Goal: Task Accomplishment & Management: Use online tool/utility

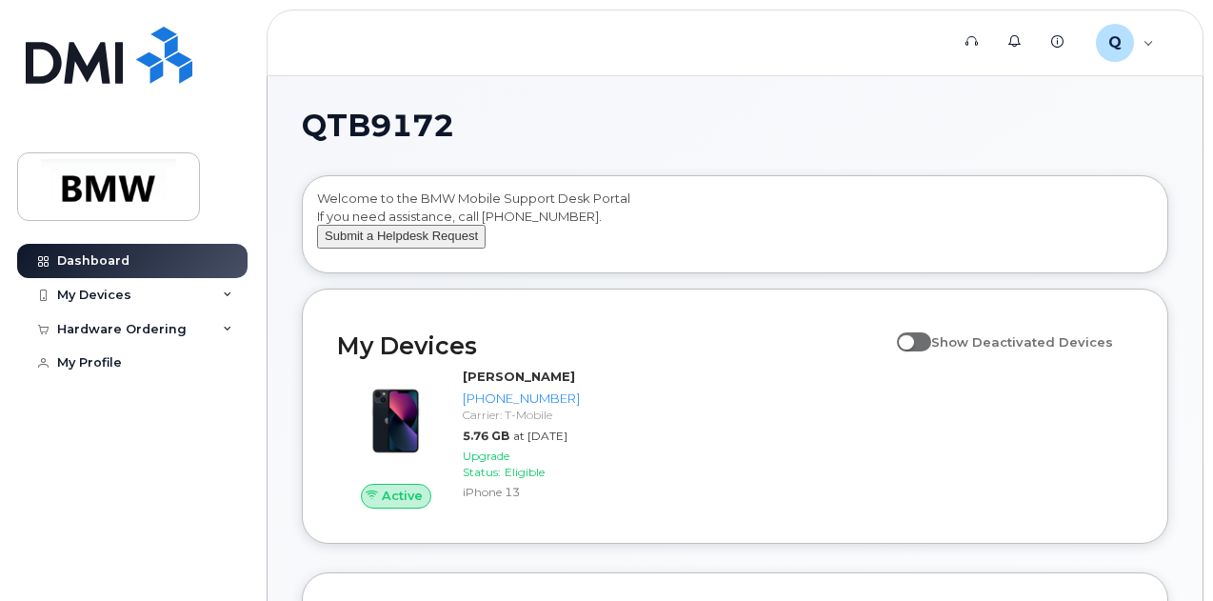
click at [420, 247] on button "Submit a Helpdesk Request" at bounding box center [401, 237] width 169 height 24
click at [227, 292] on icon at bounding box center [228, 295] width 10 height 10
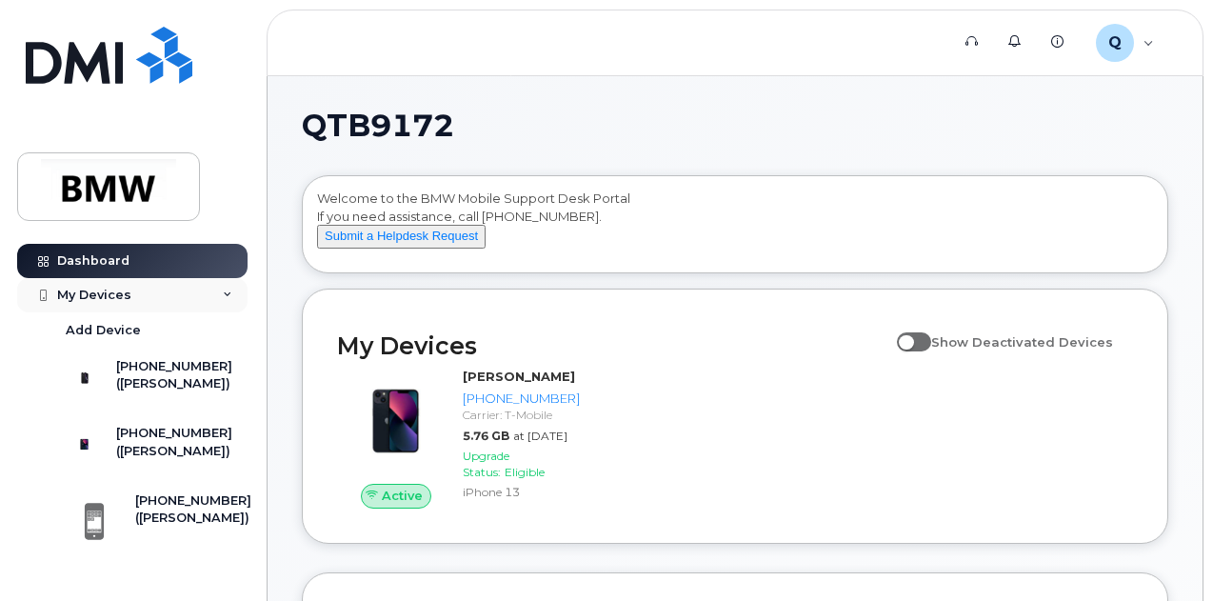
click at [225, 288] on div "My Devices" at bounding box center [132, 295] width 230 height 34
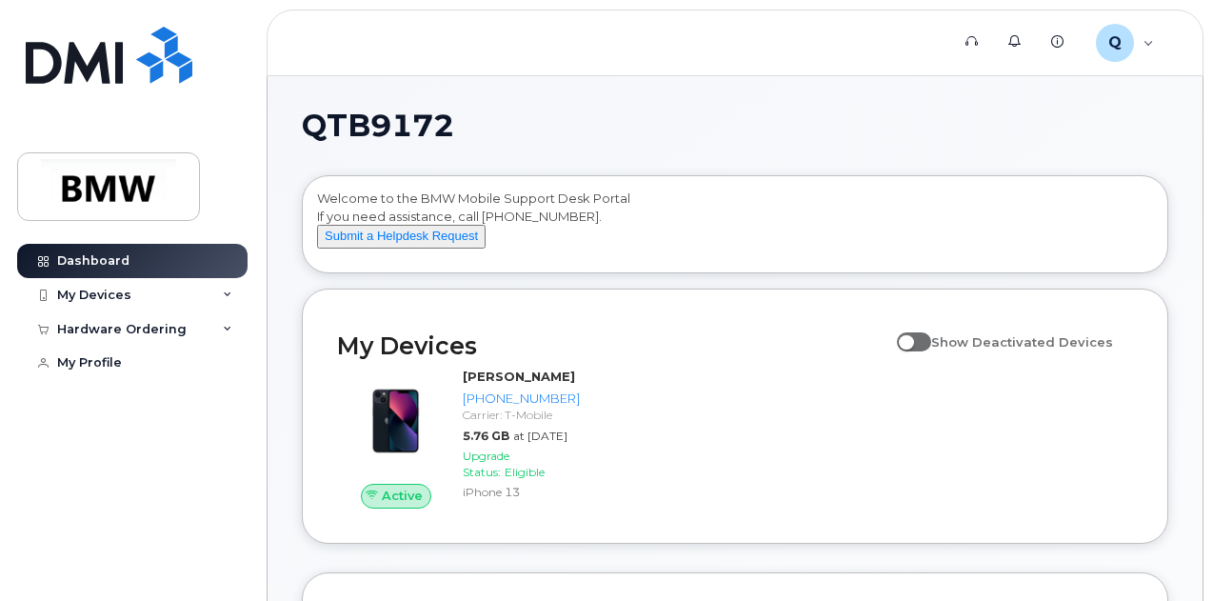
drag, startPoint x: 1212, startPoint y: 170, endPoint x: 1209, endPoint y: 124, distance: 46.7
click at [634, 249] on div "Welcome to the BMW Mobile Support Desk Portal If you need assistance, call 800-…" at bounding box center [735, 227] width 836 height 76
click at [147, 261] on link "Dashboard" at bounding box center [132, 261] width 230 height 34
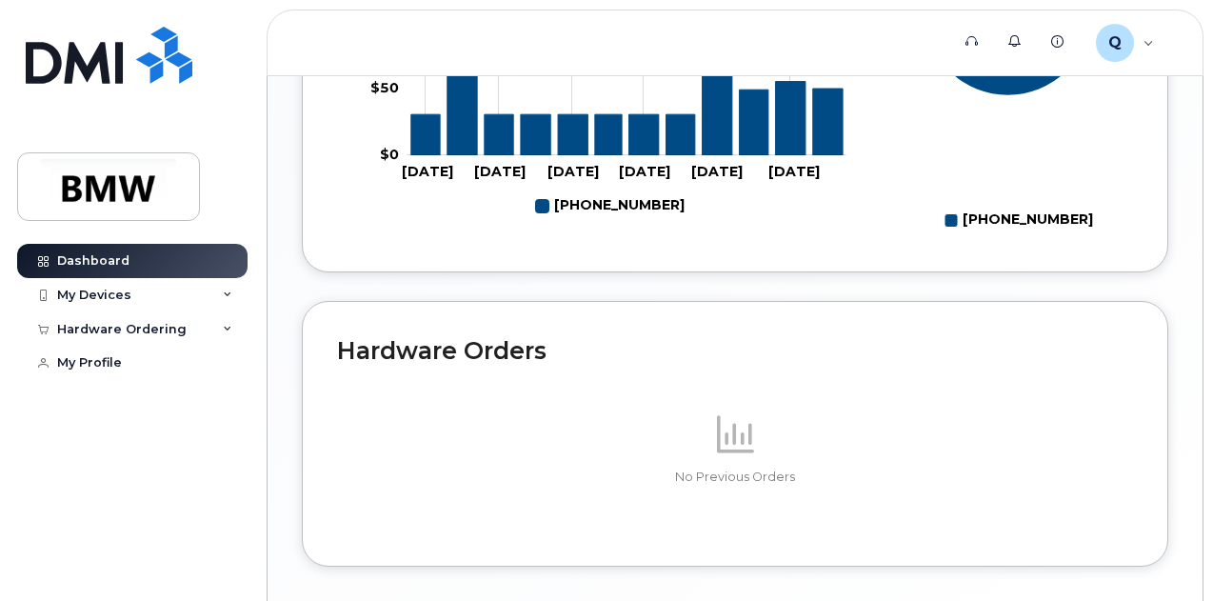
scroll to position [1005, 0]
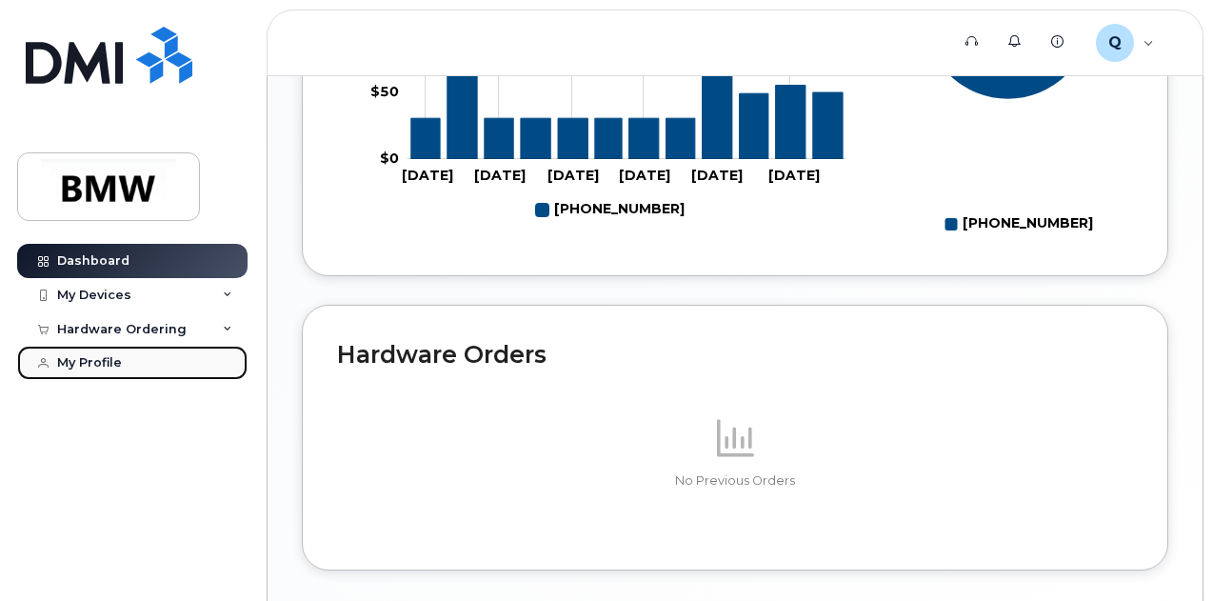
click at [99, 361] on div "My Profile" at bounding box center [89, 362] width 65 height 15
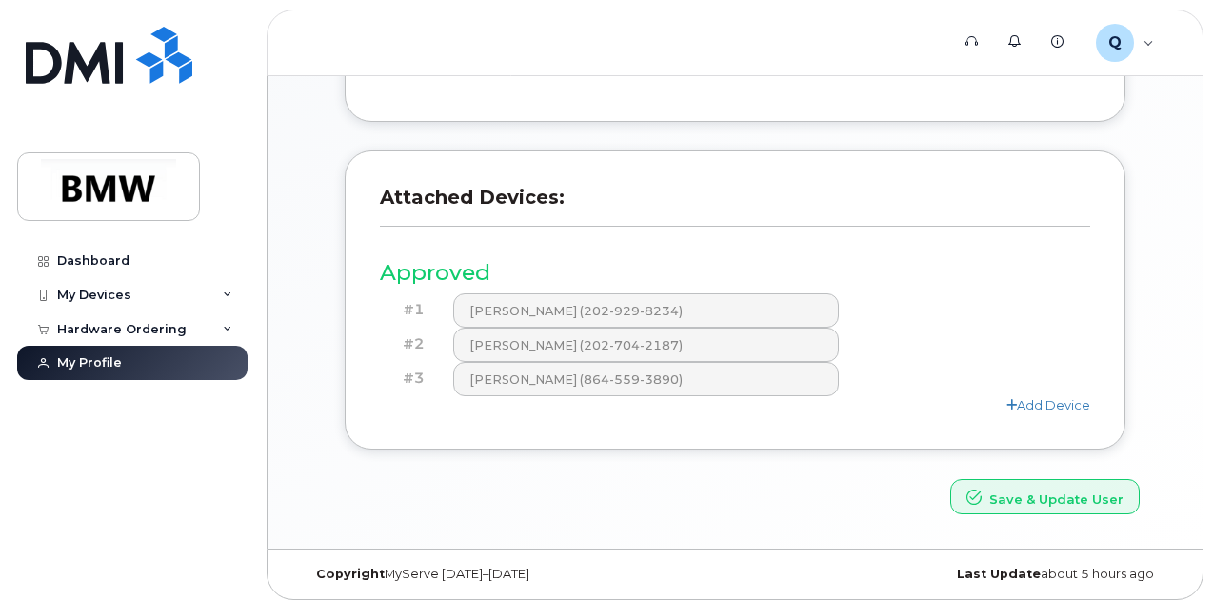
scroll to position [727, 0]
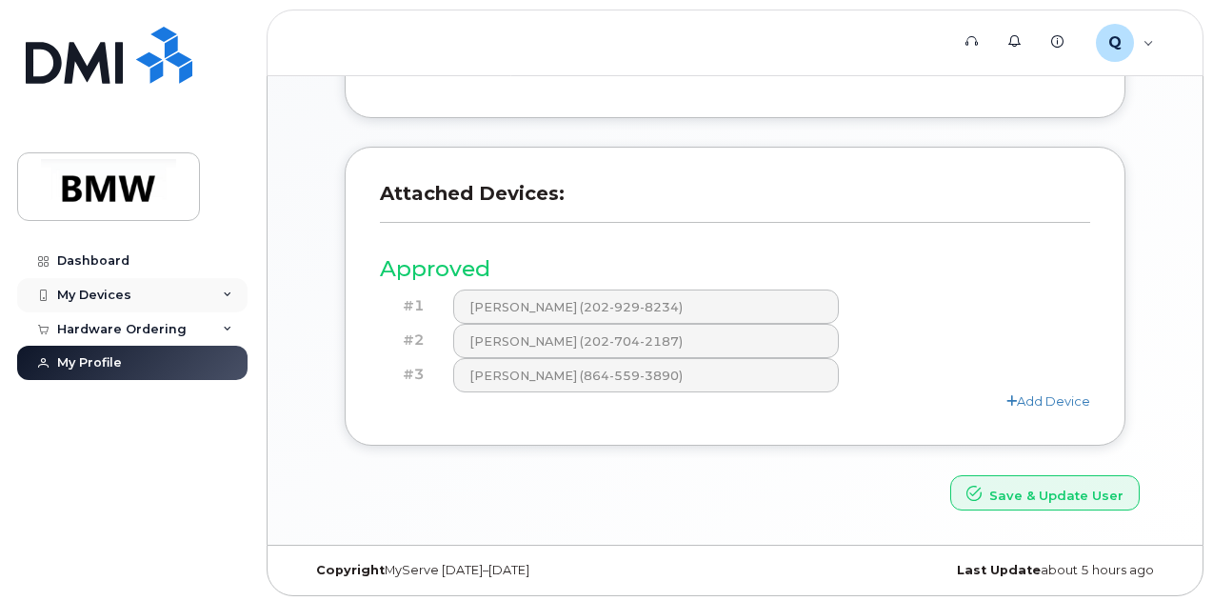
click at [112, 290] on div "My Devices" at bounding box center [94, 295] width 74 height 15
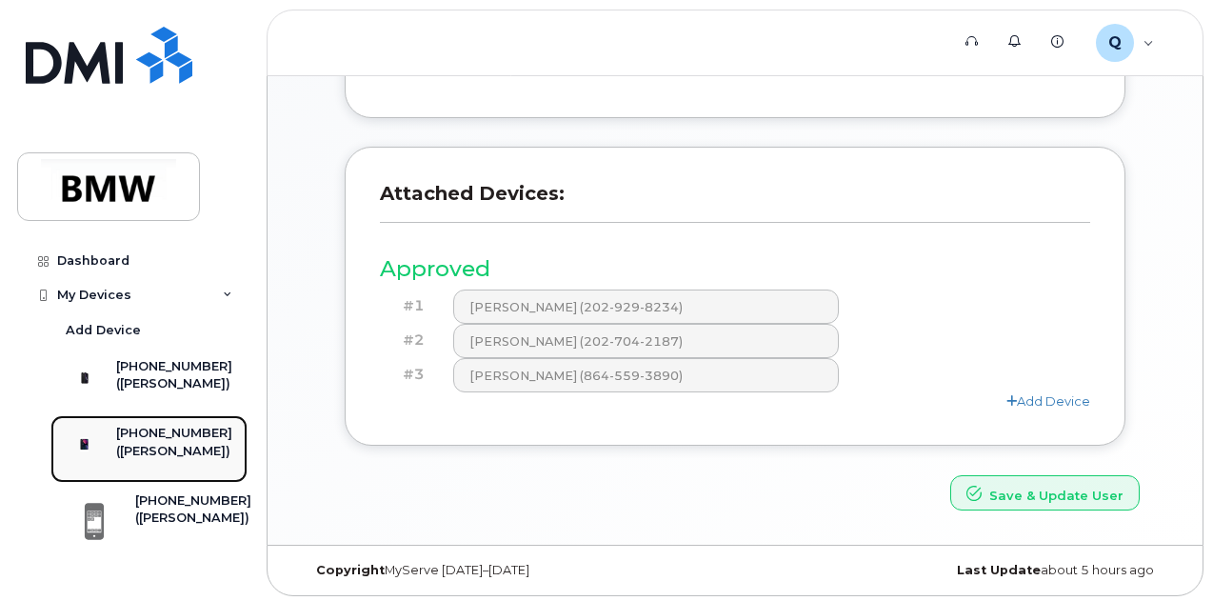
click at [172, 458] on div "([PERSON_NAME])" at bounding box center [174, 451] width 116 height 17
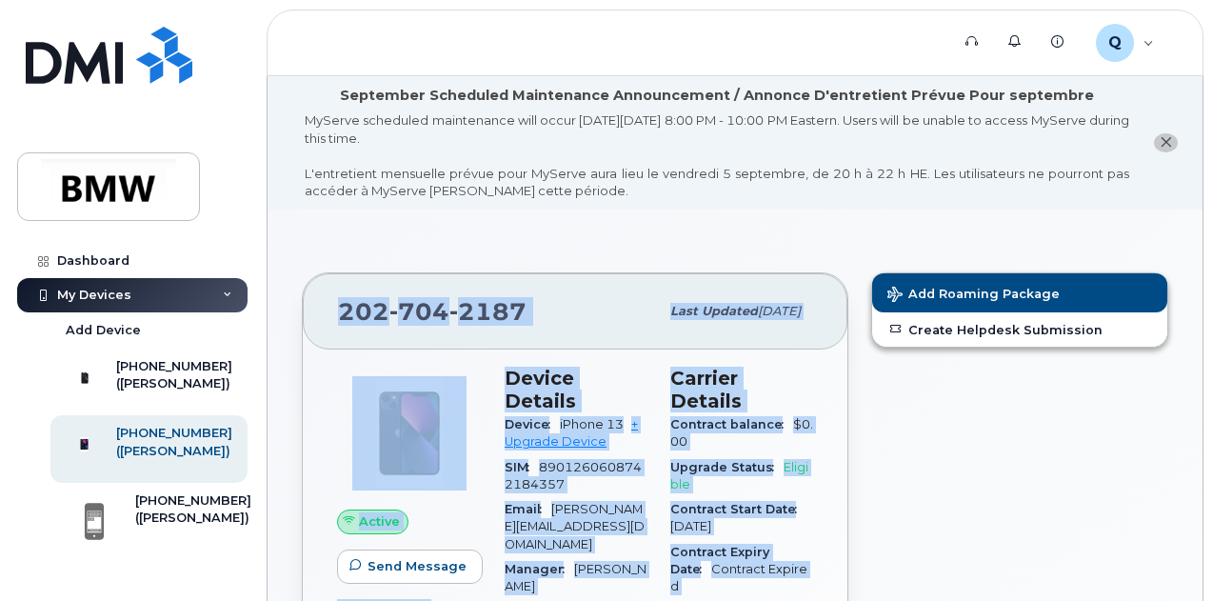
drag, startPoint x: 1211, startPoint y: 136, endPoint x: 1207, endPoint y: 253, distance: 117.2
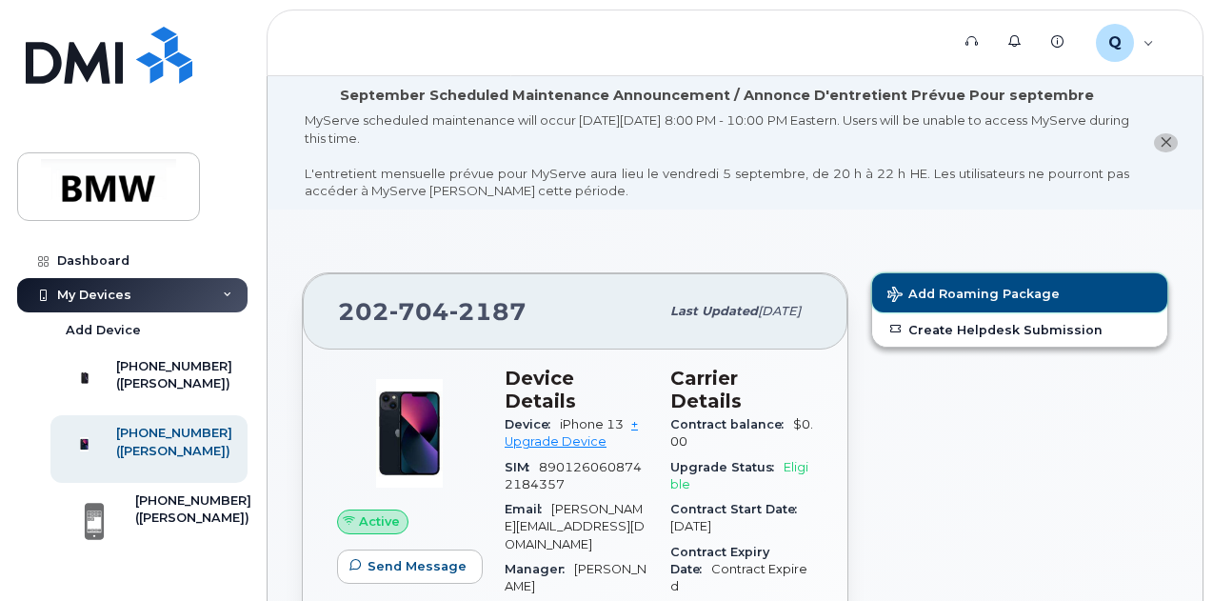
click at [1017, 287] on span "Add Roaming Package" at bounding box center [973, 296] width 172 height 18
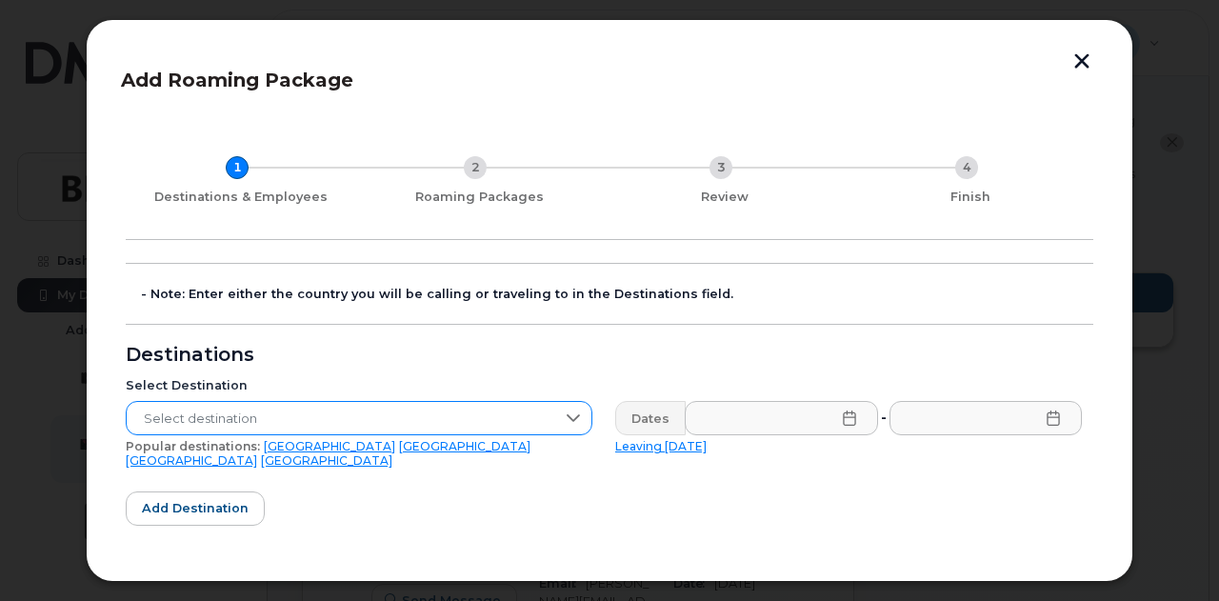
click at [573, 414] on icon at bounding box center [573, 417] width 15 height 15
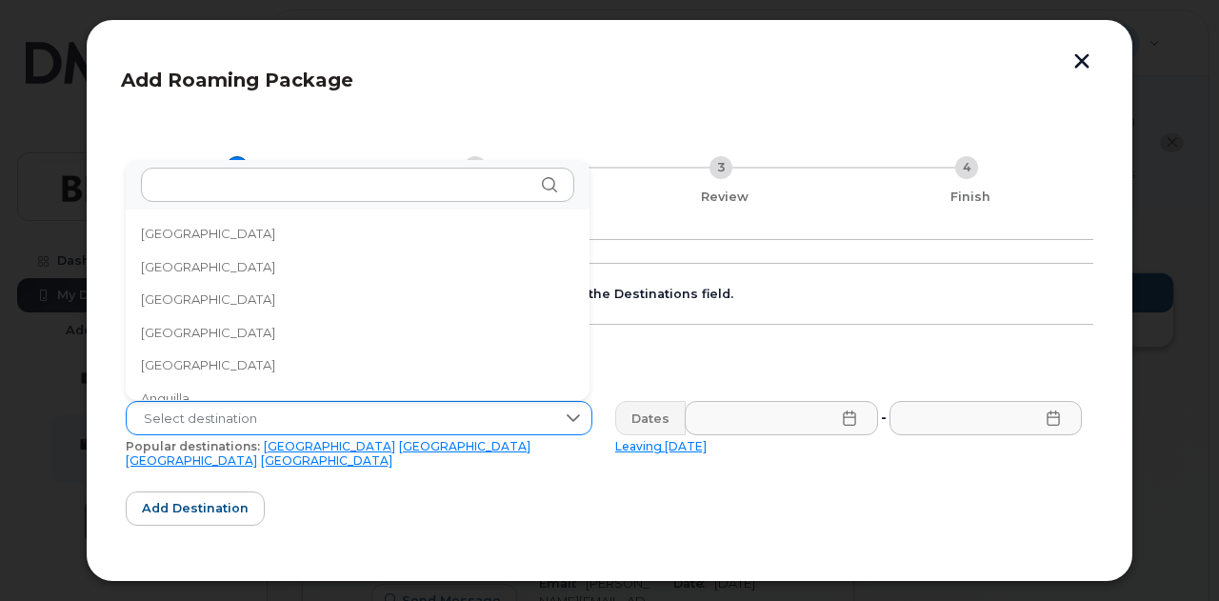
click at [573, 414] on icon at bounding box center [573, 417] width 15 height 15
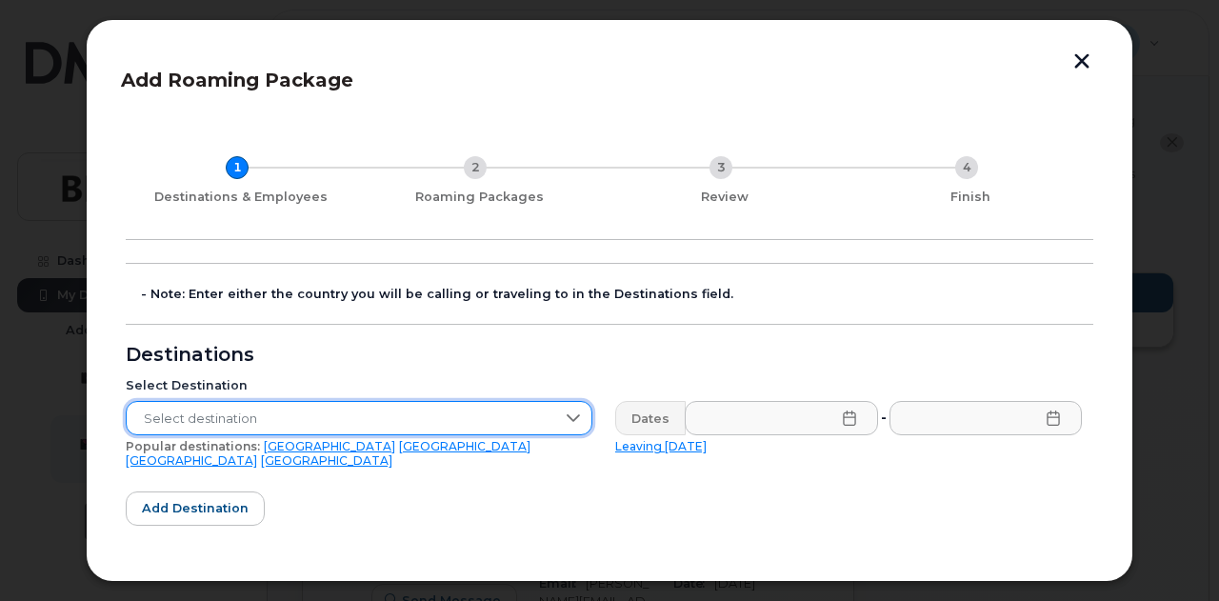
click at [499, 414] on span "Select destination" at bounding box center [341, 419] width 428 height 34
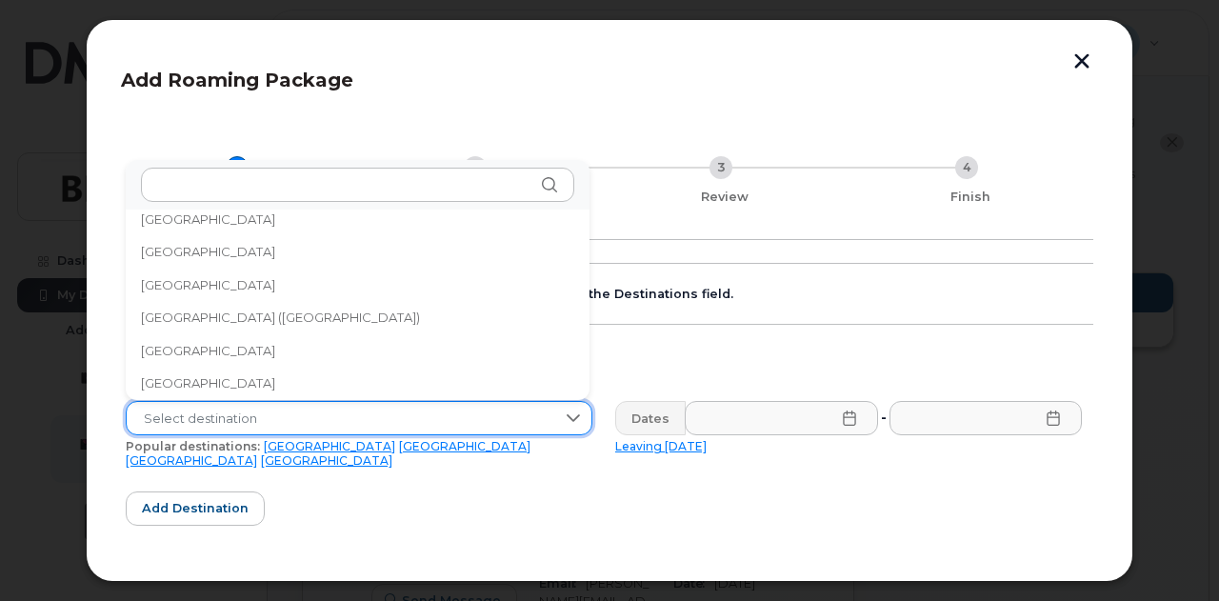
scroll to position [6398, 0]
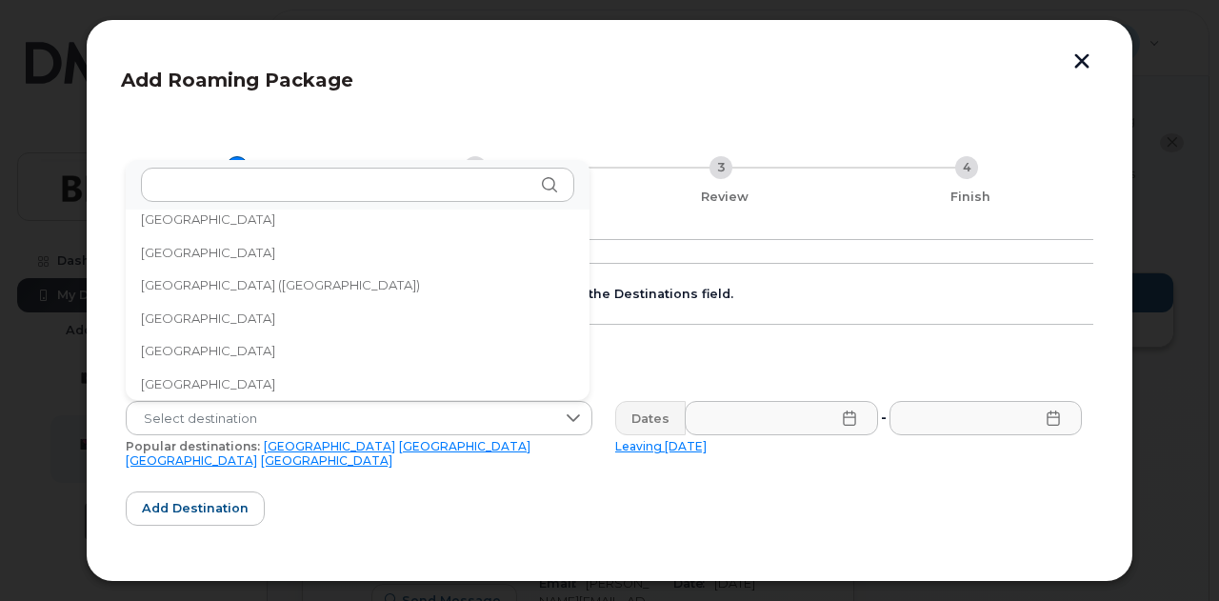
click at [293, 351] on li "Uruguay" at bounding box center [358, 350] width 464 height 33
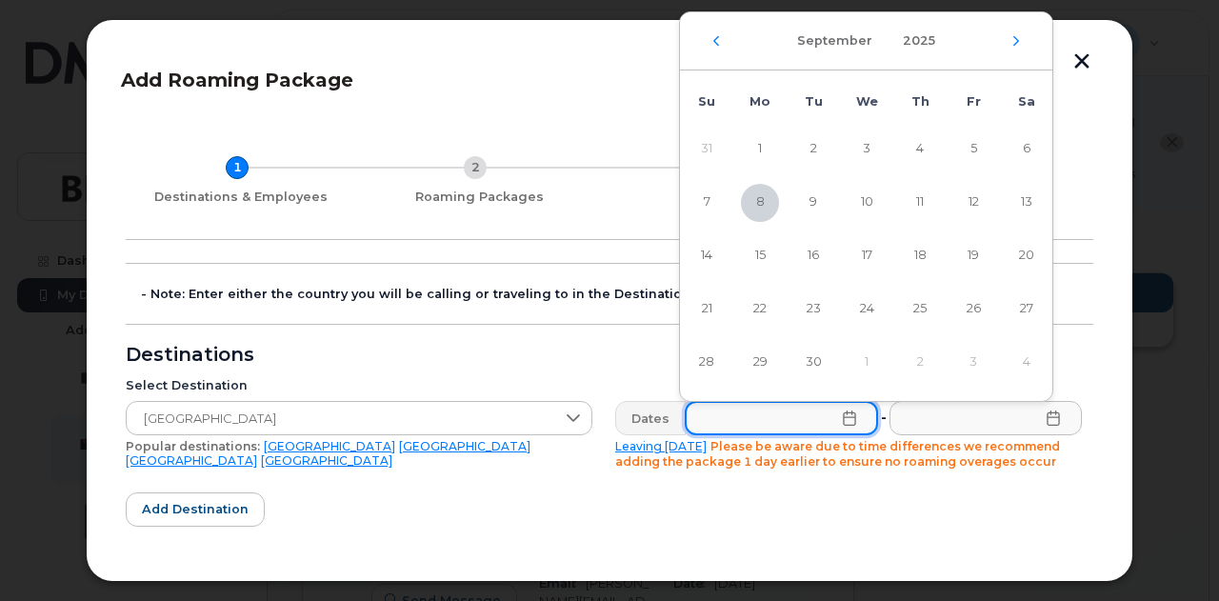
click at [801, 418] on input "text" at bounding box center [781, 418] width 193 height 34
click at [760, 249] on span "15" at bounding box center [760, 256] width 38 height 38
type input "09/15/2025"
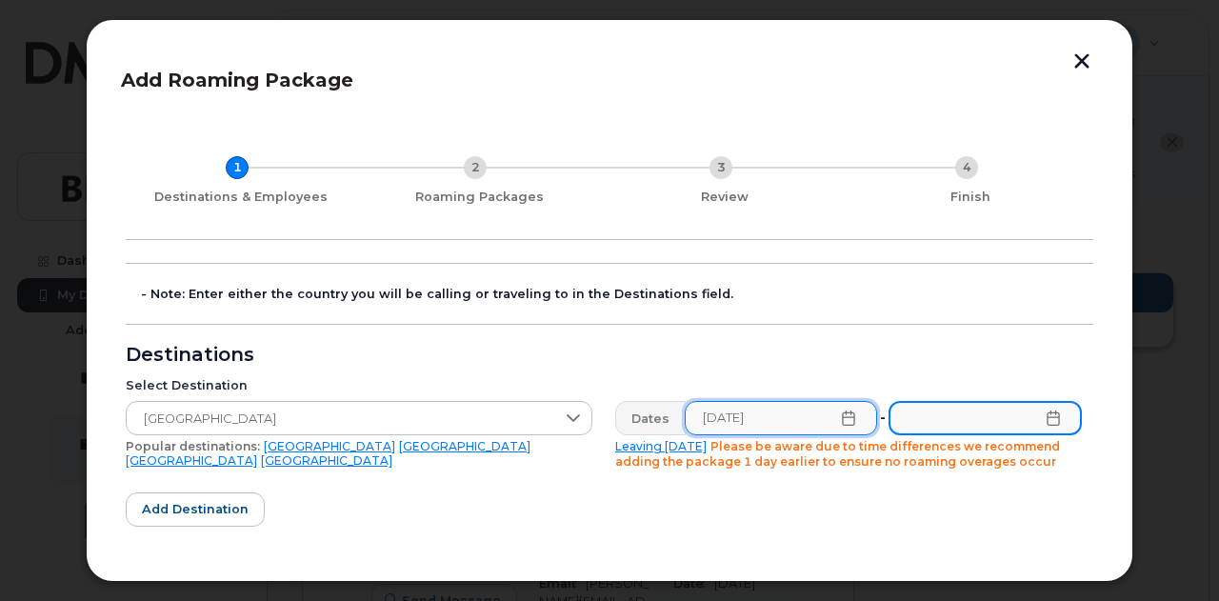
click at [967, 420] on input "text" at bounding box center [984, 418] width 193 height 34
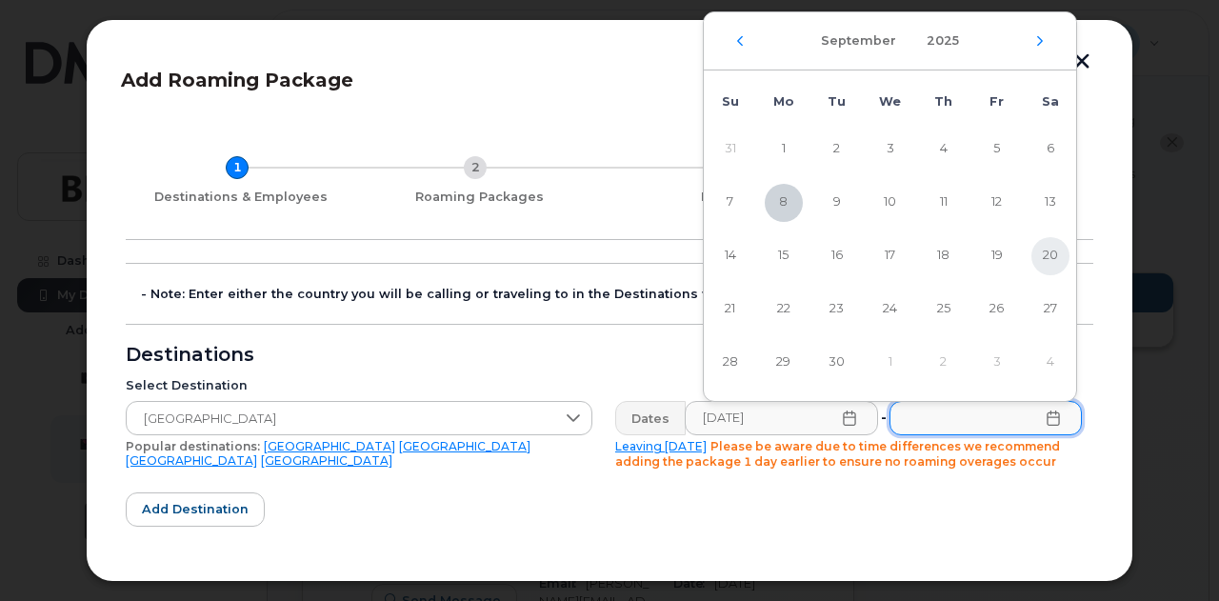
click at [1049, 250] on span "20" at bounding box center [1050, 256] width 38 height 38
type input "09/20/2025"
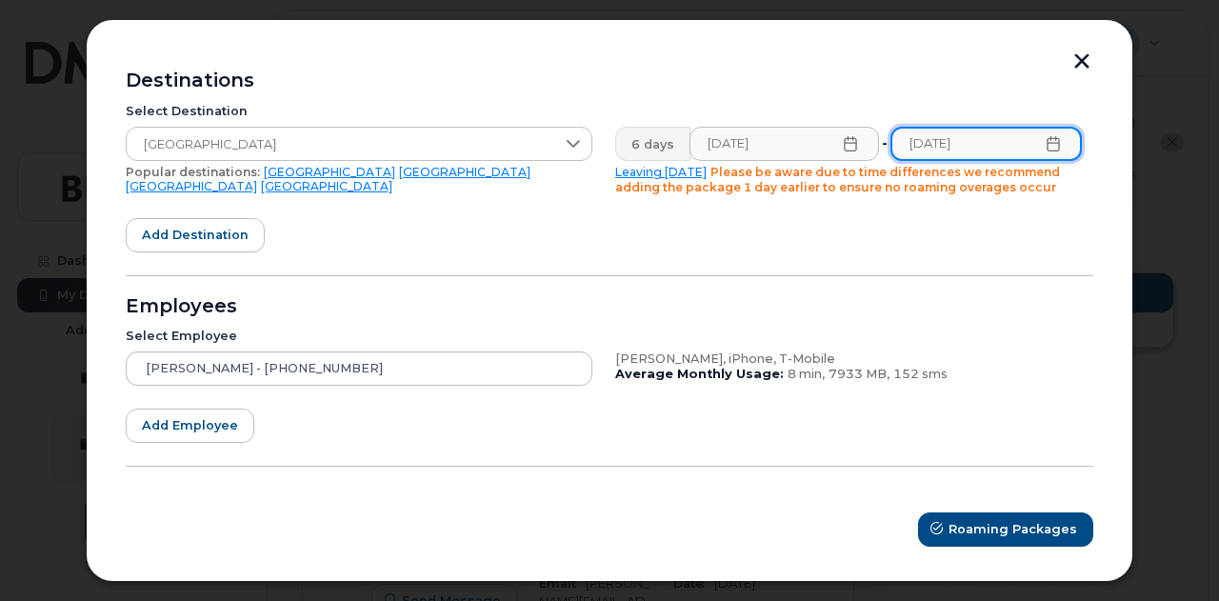
scroll to position [277, 0]
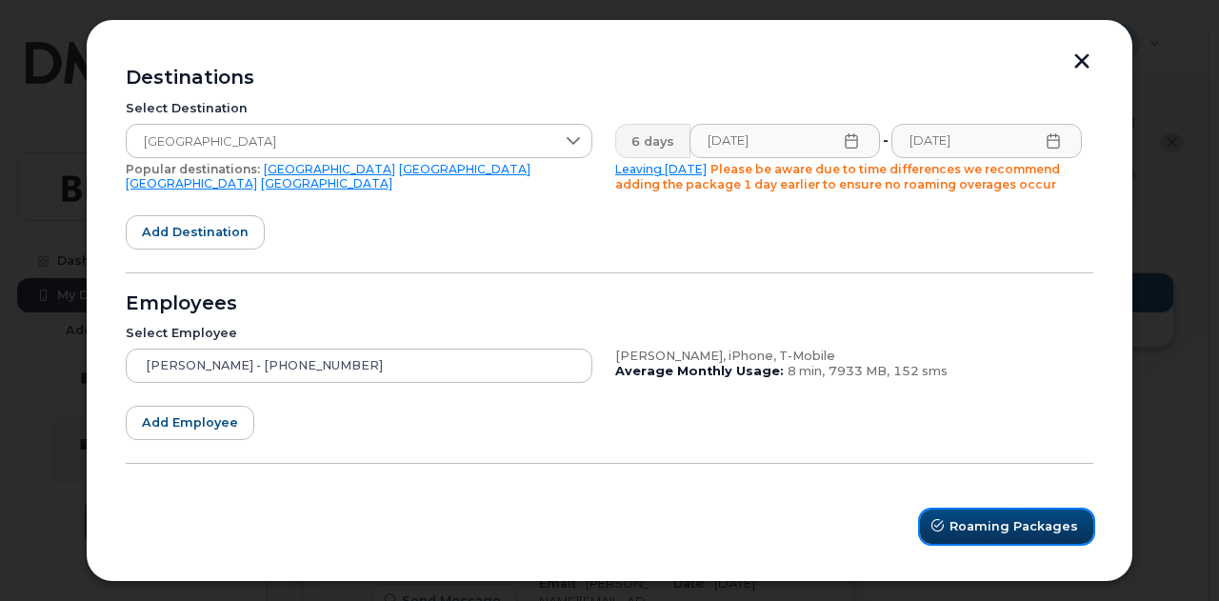
click at [988, 517] on span "Roaming Packages" at bounding box center [1013, 526] width 129 height 18
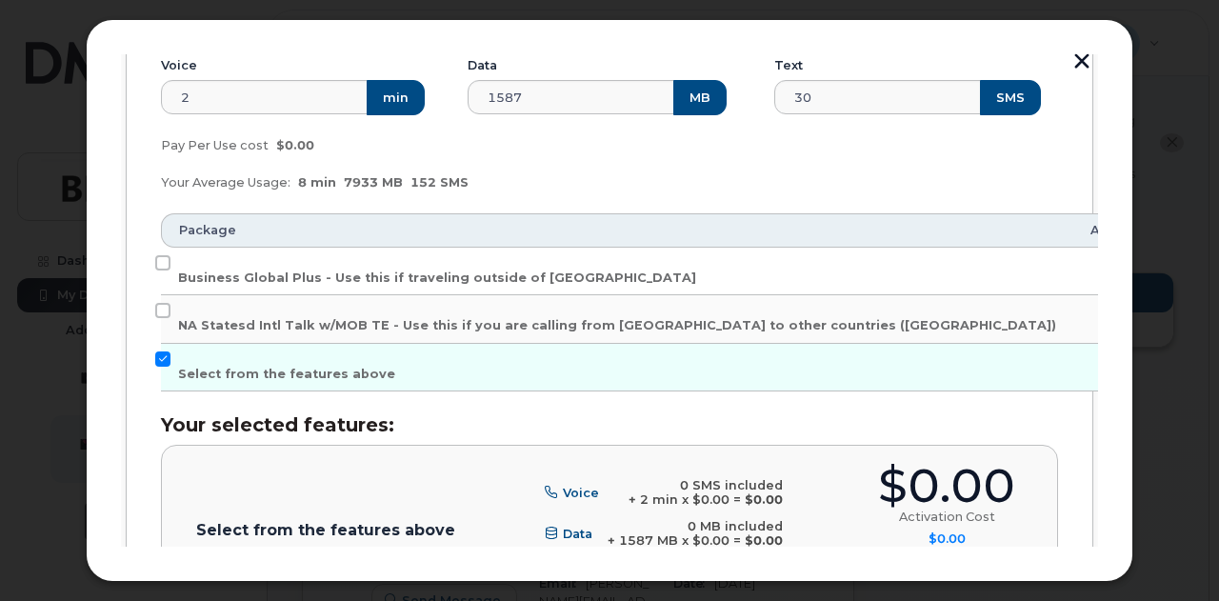
scroll to position [583, 0]
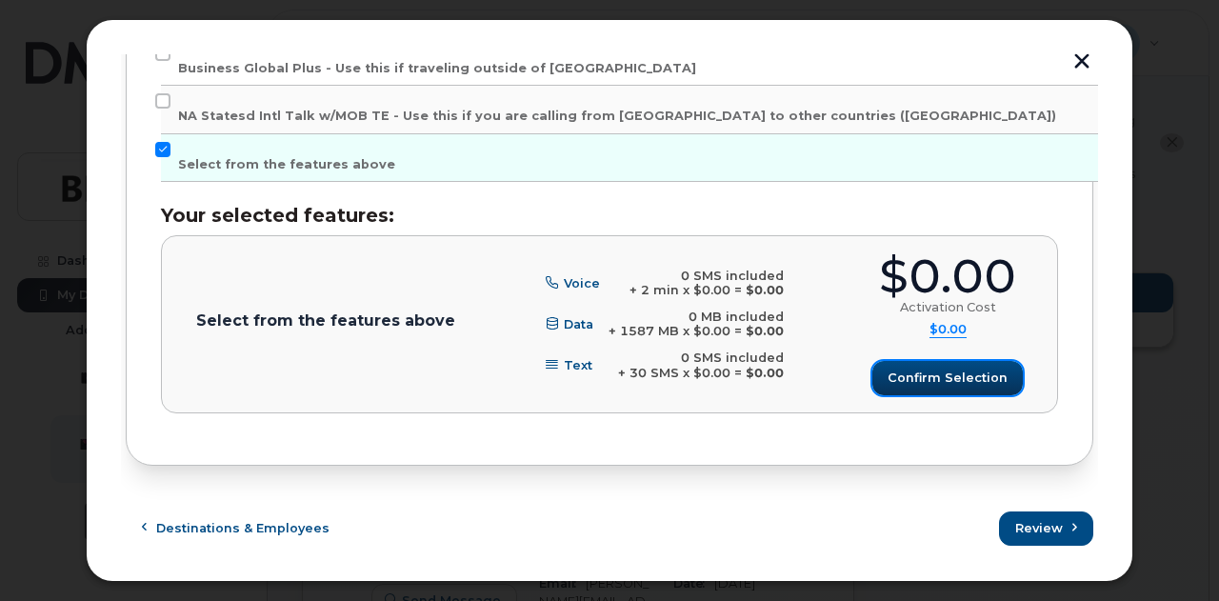
click at [956, 369] on span "Confirm selection" at bounding box center [947, 377] width 120 height 18
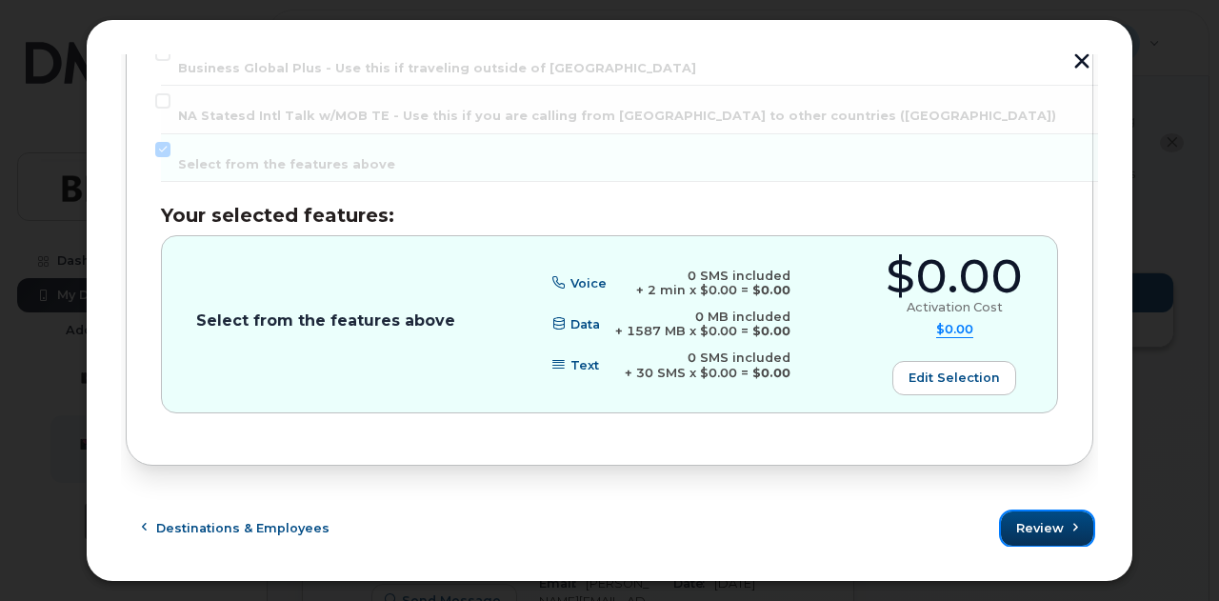
click at [1043, 522] on span "Review" at bounding box center [1040, 528] width 48 height 18
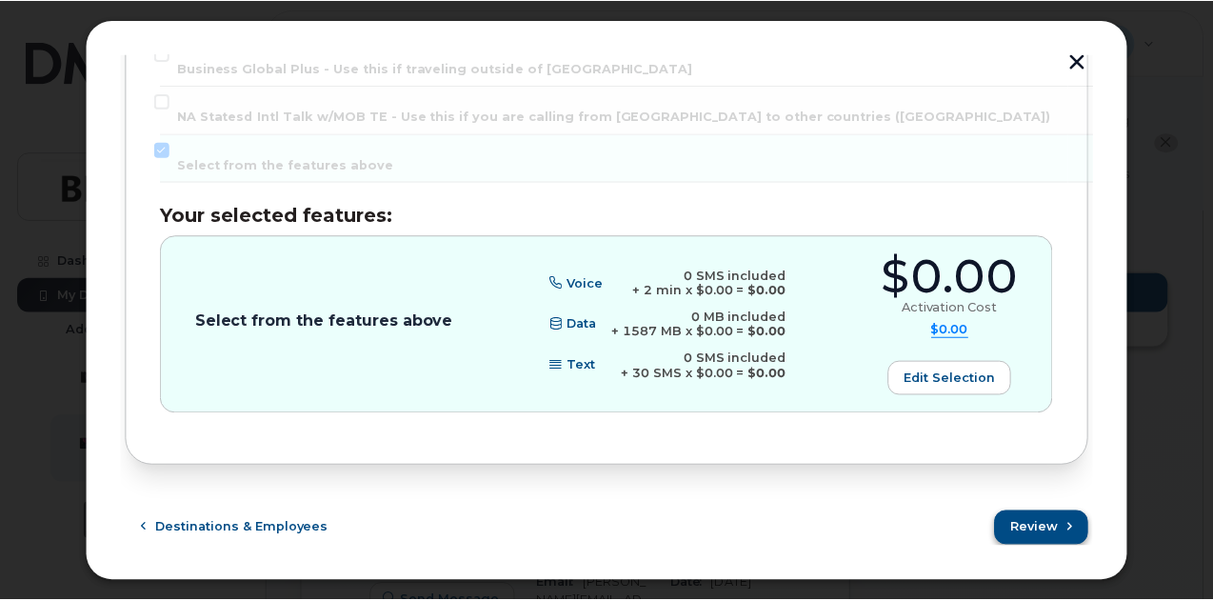
scroll to position [0, 0]
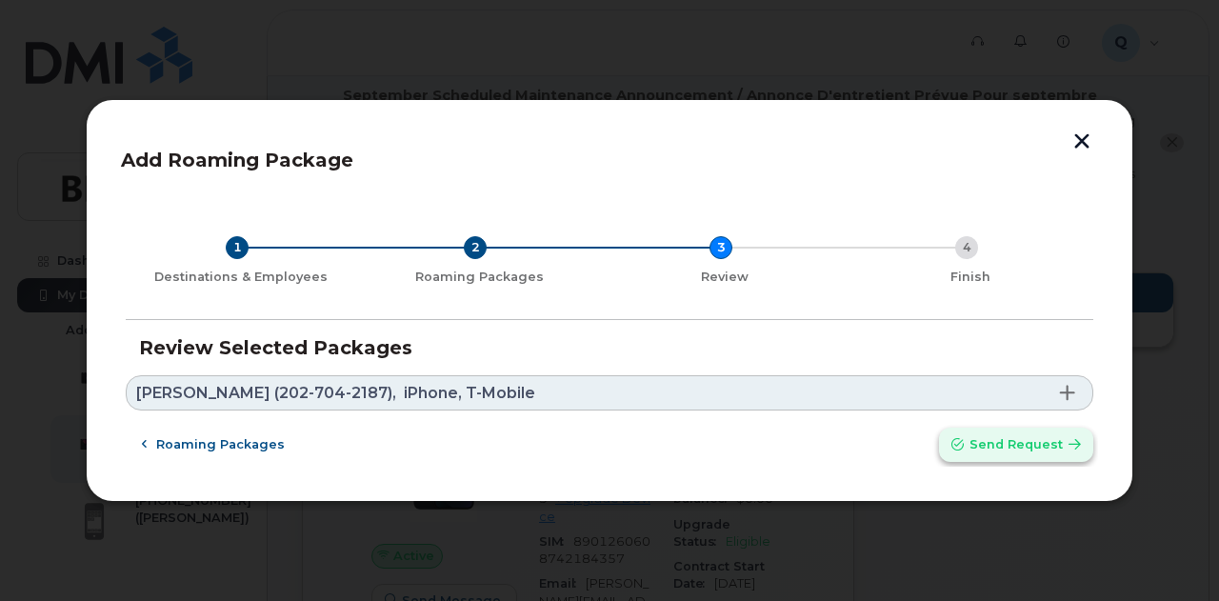
click at [1036, 440] on span "Send request" at bounding box center [1015, 444] width 93 height 18
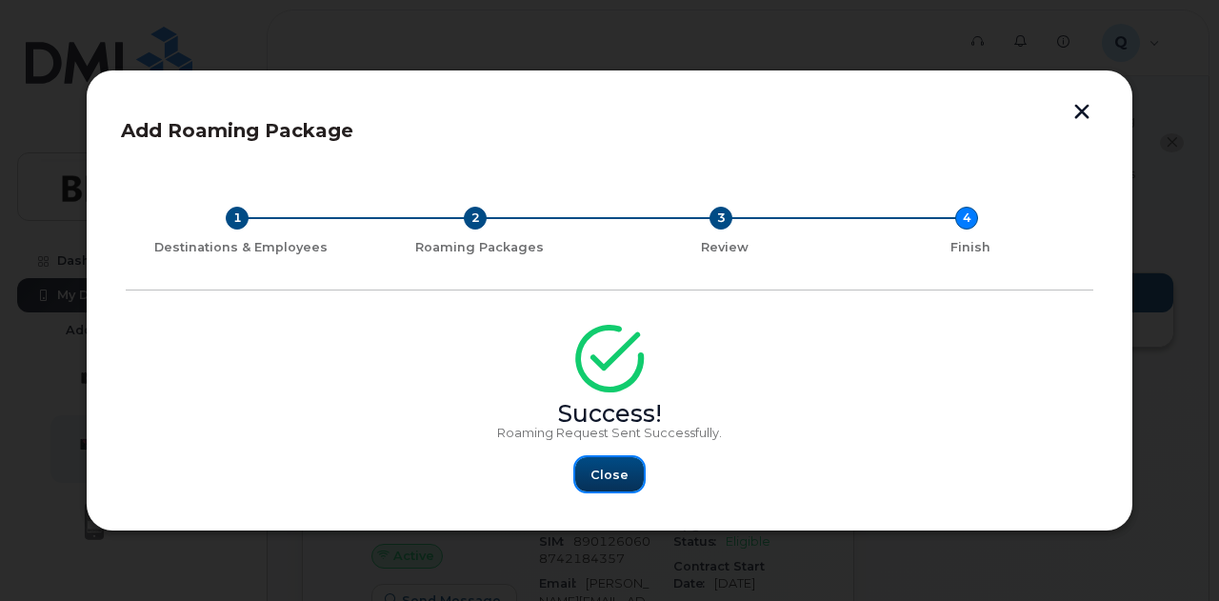
click at [602, 468] on span "Close" at bounding box center [609, 475] width 38 height 18
